Goal: Find contact information: Find contact information

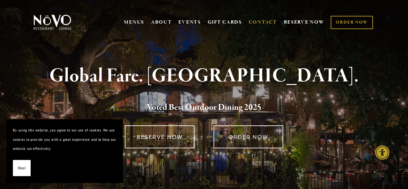
click at [264, 21] on link "CONTACT" at bounding box center [263, 22] width 28 height 12
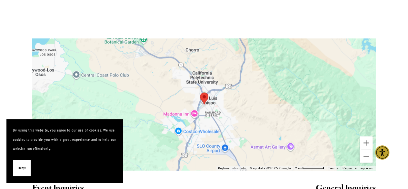
scroll to position [452, 0]
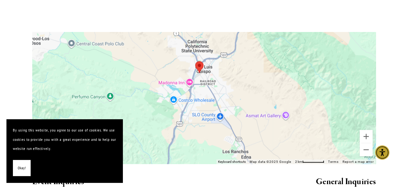
click at [18, 166] on button "Okay!" at bounding box center [22, 168] width 18 height 16
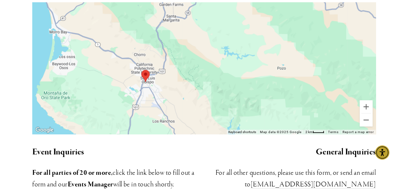
scroll to position [549, 0]
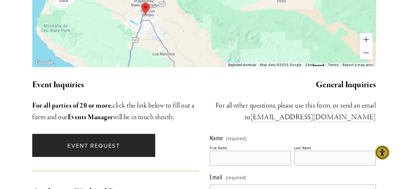
click at [89, 137] on link "Event Request" at bounding box center [93, 145] width 123 height 23
